Goal: Check status: Check status

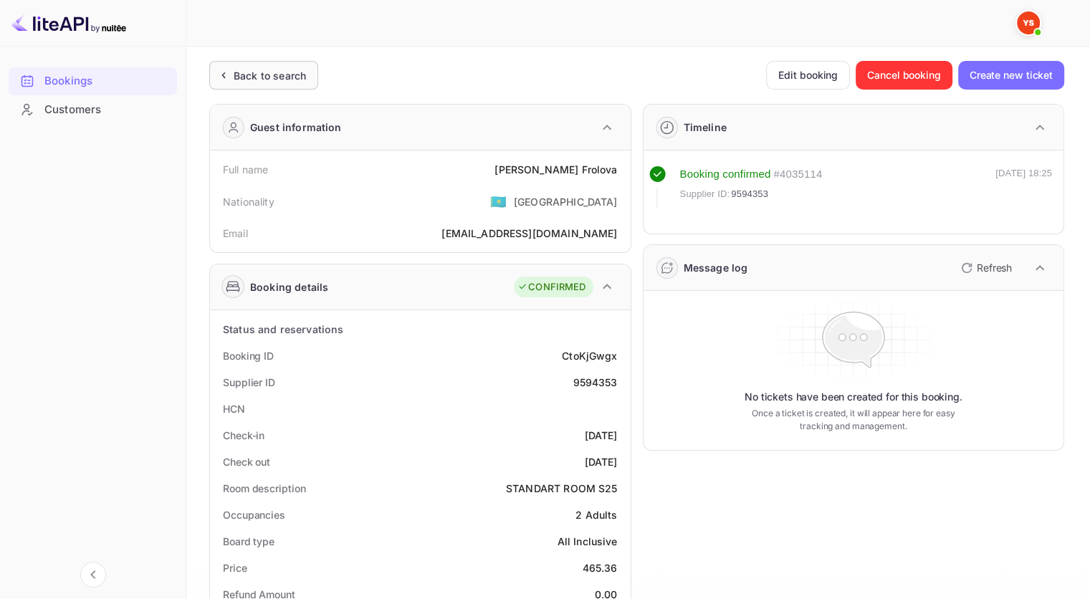
click at [277, 75] on div "Back to search" at bounding box center [270, 75] width 72 height 15
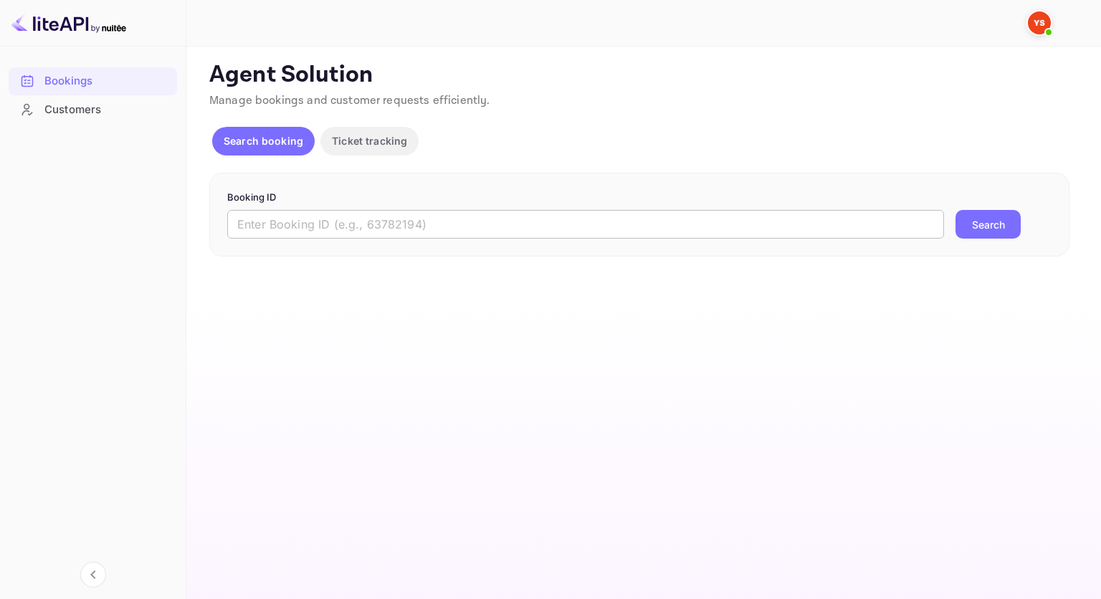
click at [497, 211] on input "text" at bounding box center [585, 224] width 717 height 29
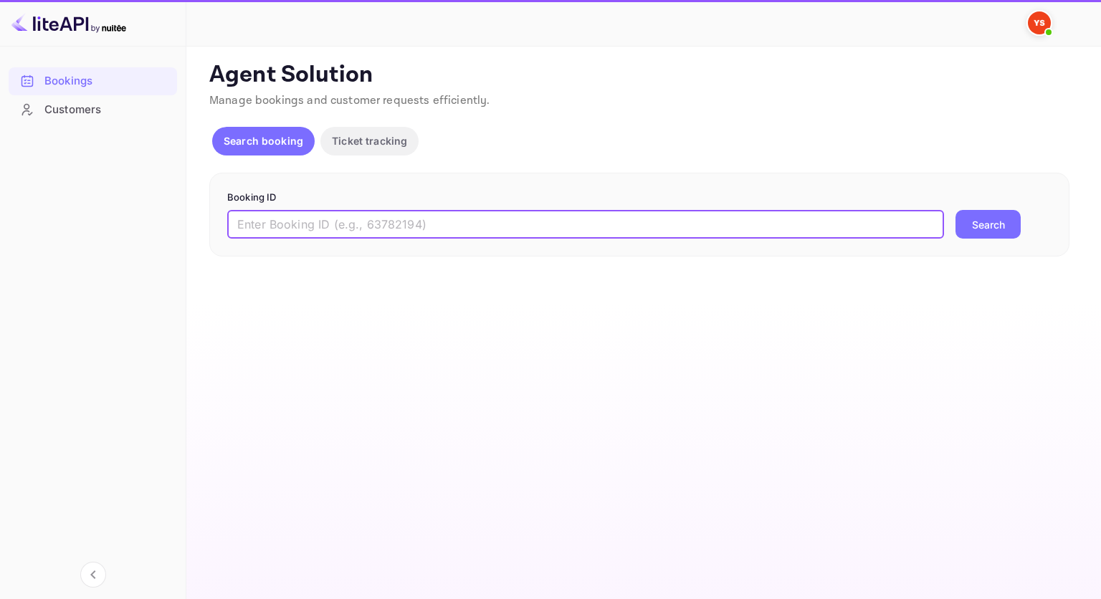
paste input "9621561"
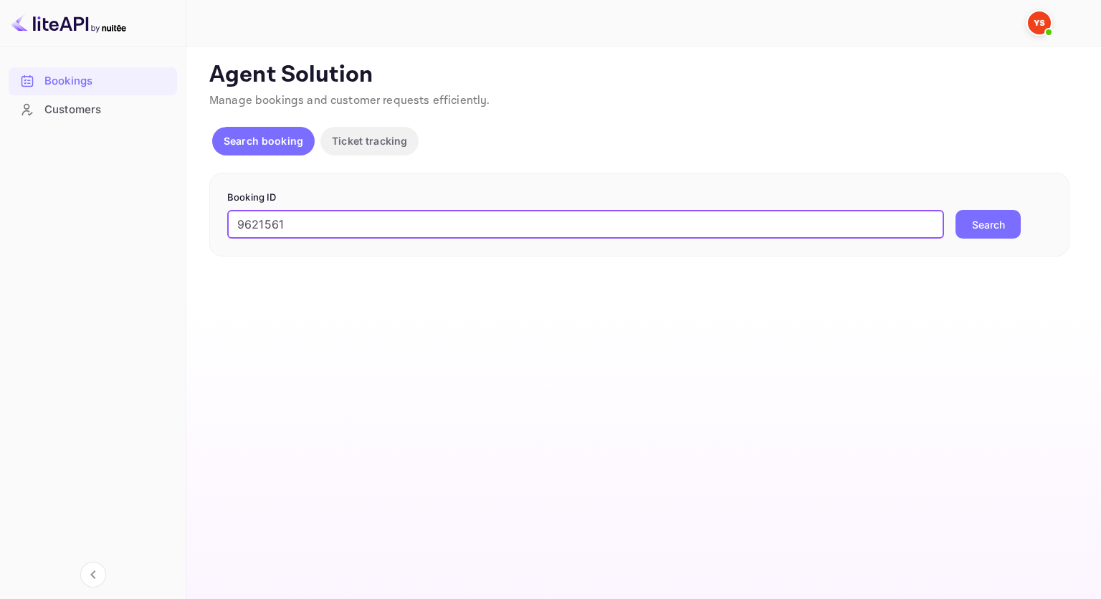
type input "9621561"
click at [1006, 219] on button "Search" at bounding box center [987, 224] width 65 height 29
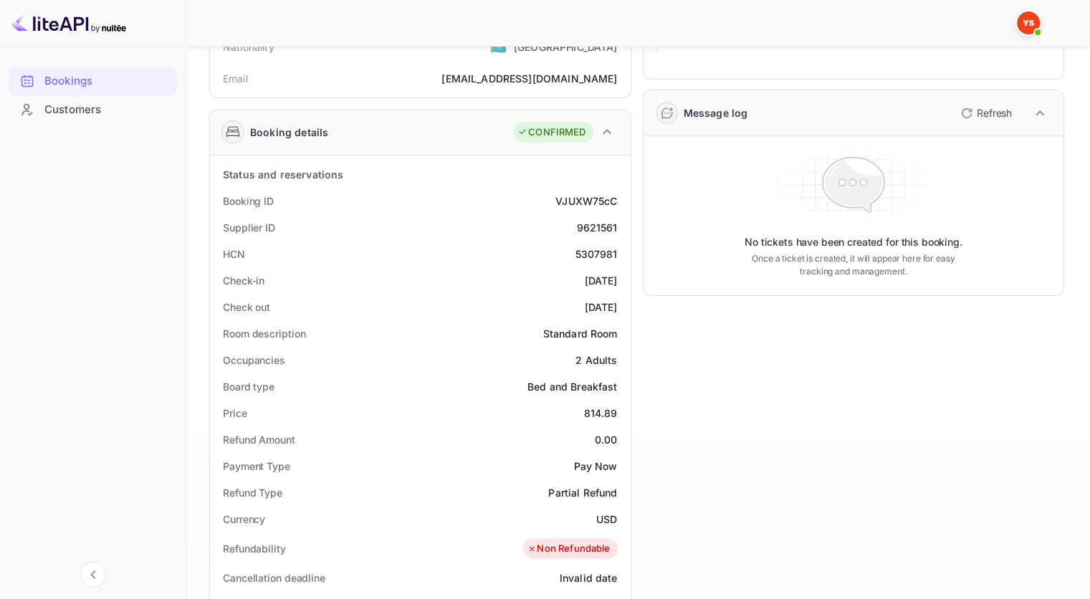
scroll to position [124, 0]
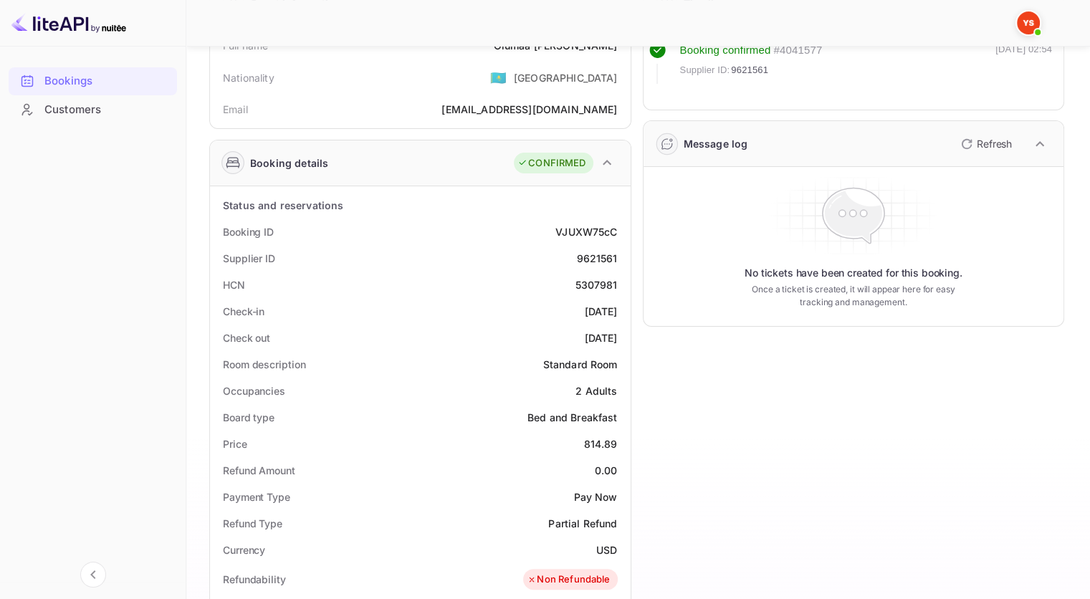
click at [596, 262] on div "9621561" at bounding box center [596, 258] width 41 height 15
click at [596, 261] on div "9621561" at bounding box center [596, 258] width 41 height 15
copy div "9621561"
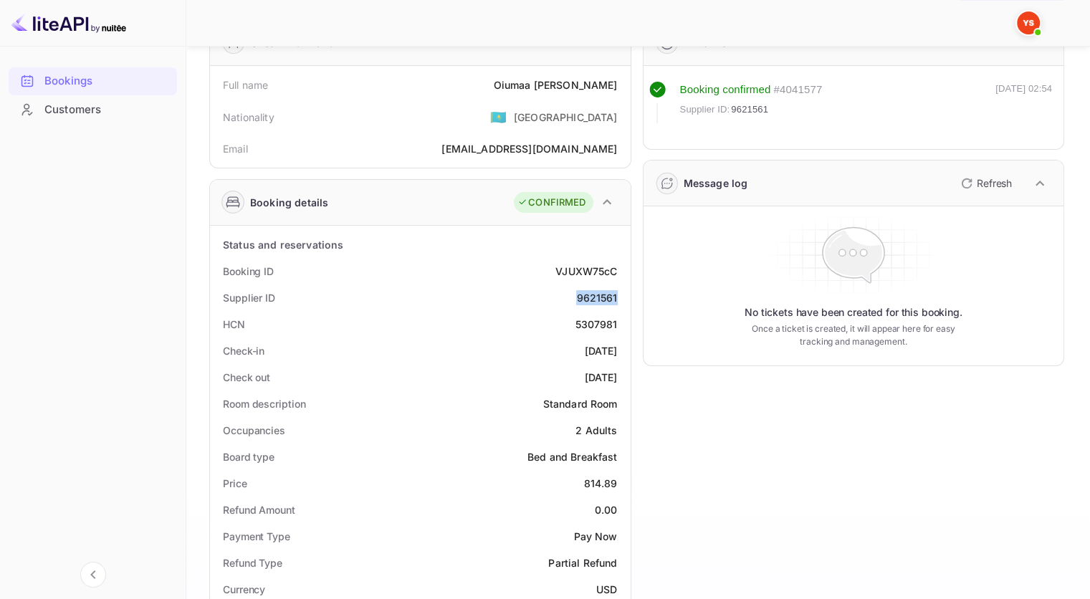
scroll to position [52, 0]
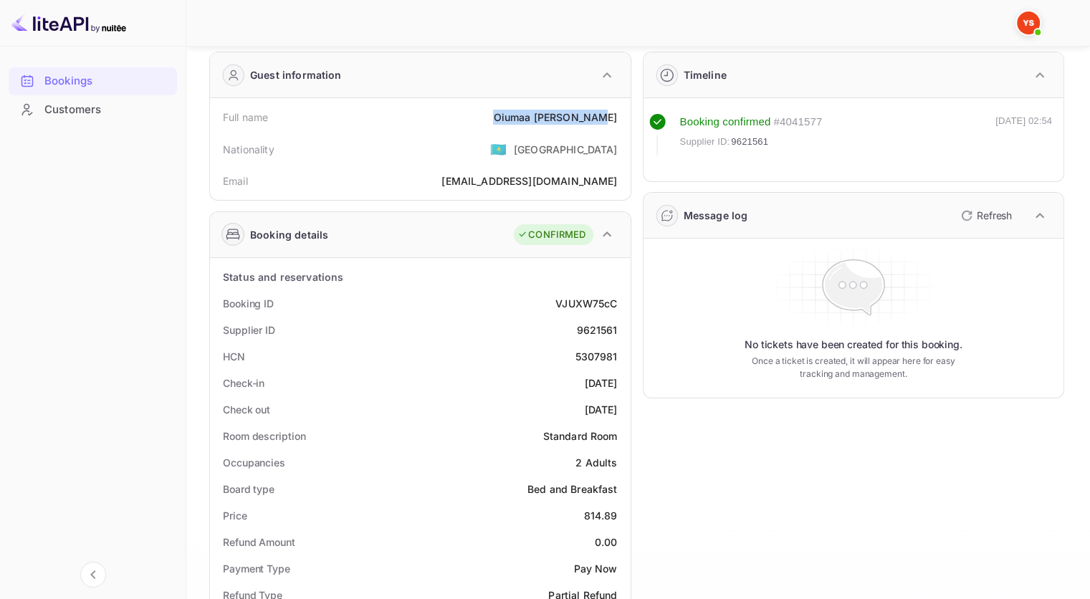
drag, startPoint x: 620, startPoint y: 117, endPoint x: 500, endPoint y: 118, distance: 119.7
click at [500, 118] on div "Full name [PERSON_NAME]" at bounding box center [420, 117] width 409 height 27
copy div "Oiumaa Duisenbaeva"
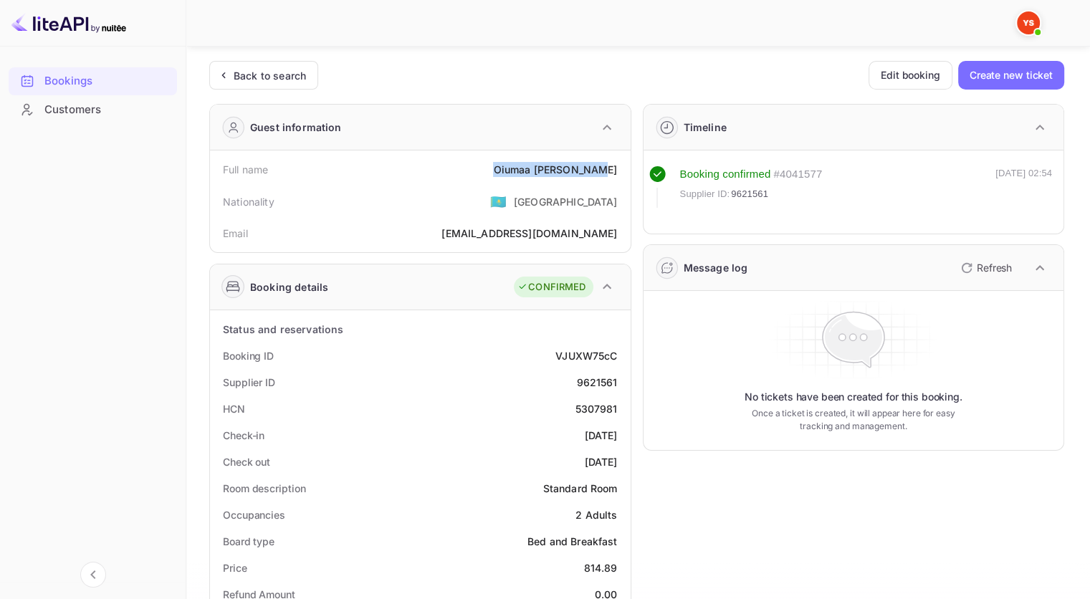
scroll to position [72, 0]
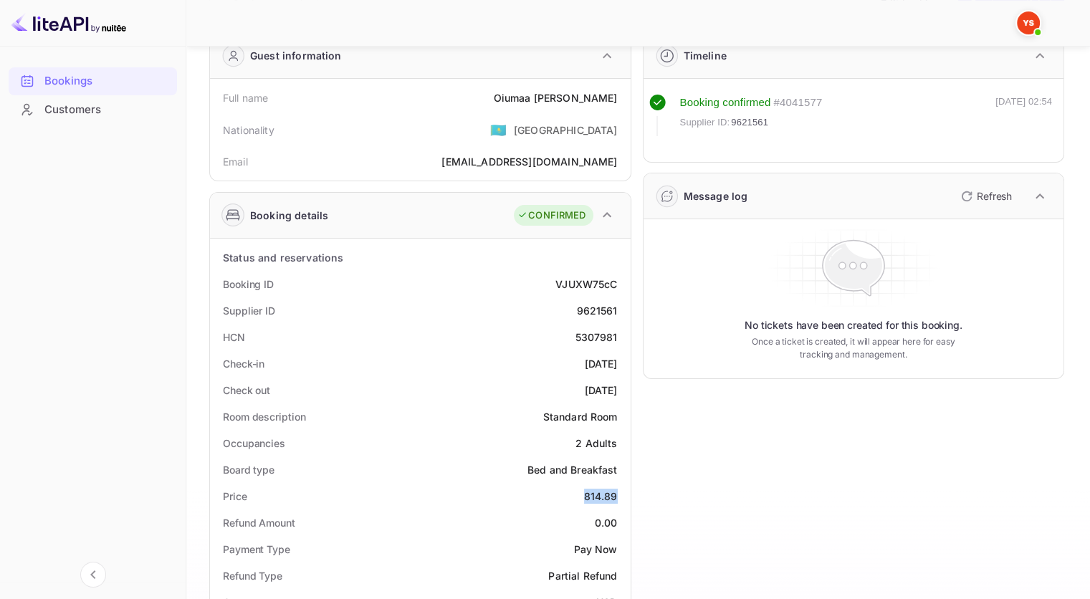
drag, startPoint x: 619, startPoint y: 493, endPoint x: 579, endPoint y: 494, distance: 40.1
click at [579, 494] on div "Price 814.89" at bounding box center [420, 496] width 409 height 27
copy div "814.89"
